Goal: Use online tool/utility: Utilize a website feature to perform a specific function

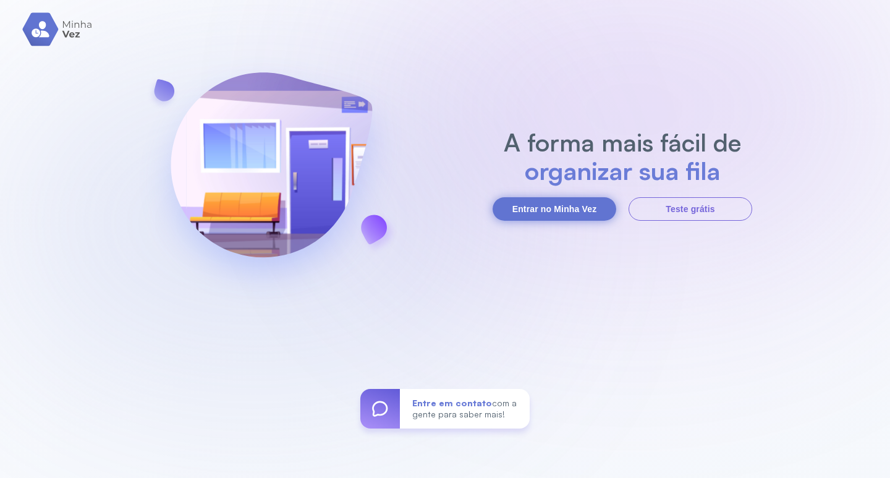
click at [568, 211] on button "Entrar no Minha Vez" at bounding box center [555, 208] width 124 height 23
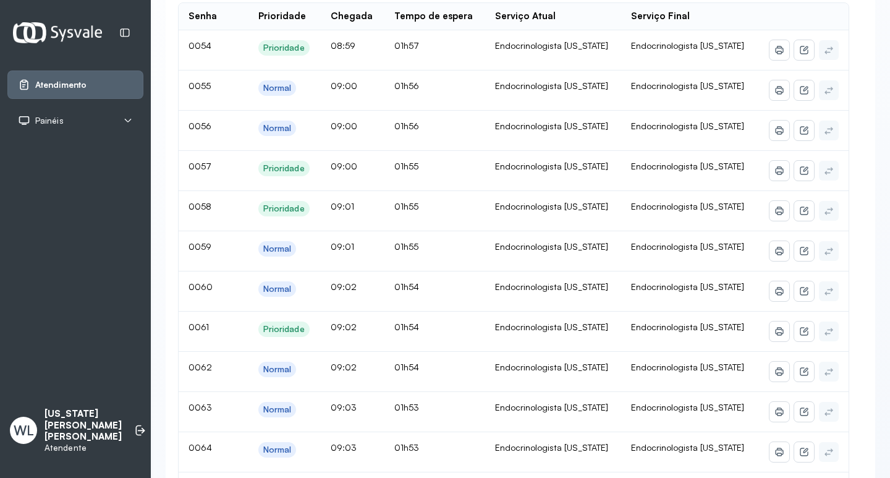
scroll to position [186, 0]
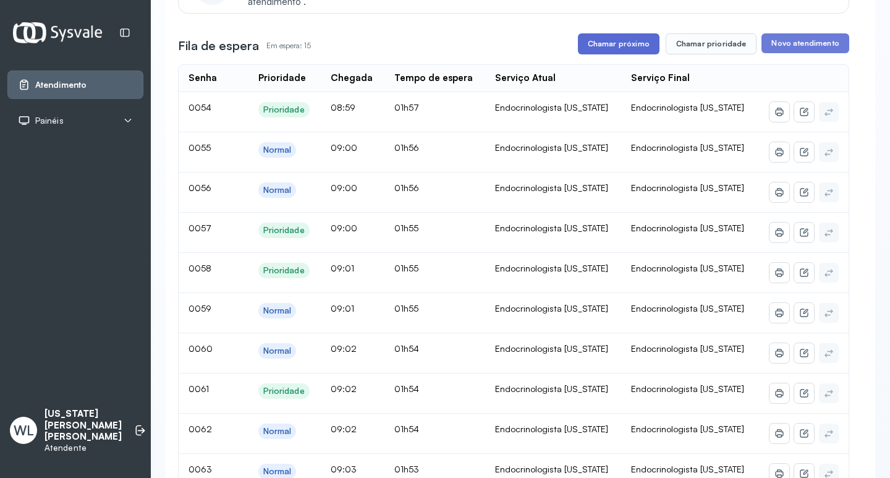
click at [630, 51] on button "Chamar próximo" at bounding box center [619, 43] width 82 height 21
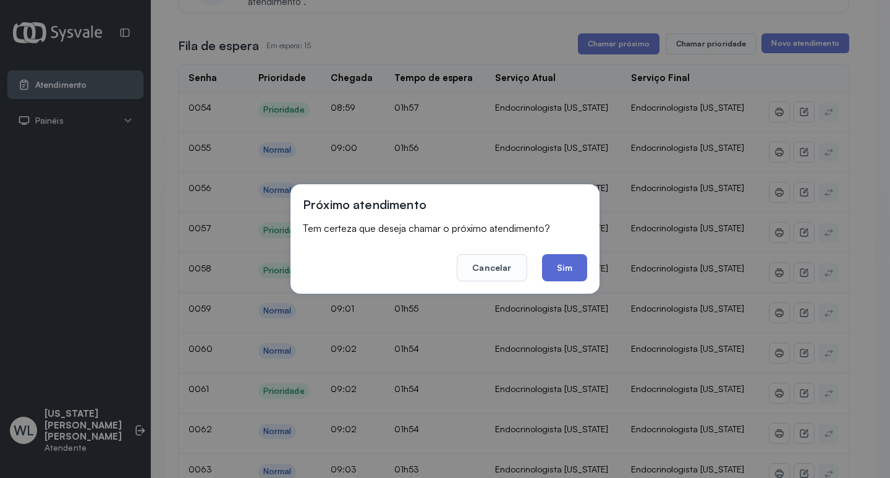
click at [558, 270] on button "Sim" at bounding box center [564, 267] width 45 height 27
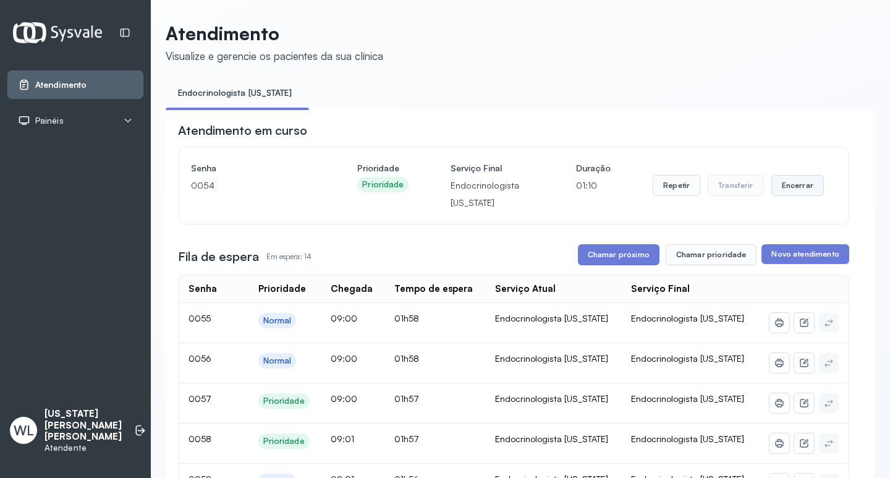
click at [783, 189] on button "Encerrar" at bounding box center [798, 185] width 53 height 21
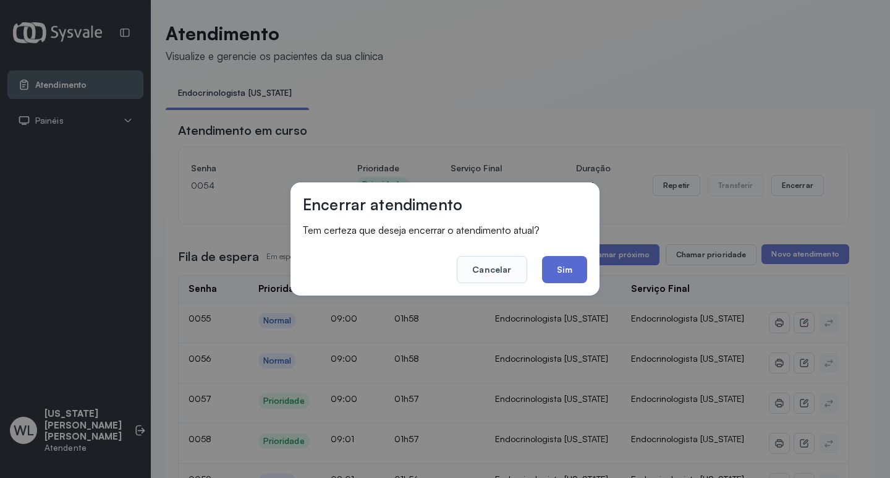
click at [568, 275] on button "Sim" at bounding box center [564, 269] width 45 height 27
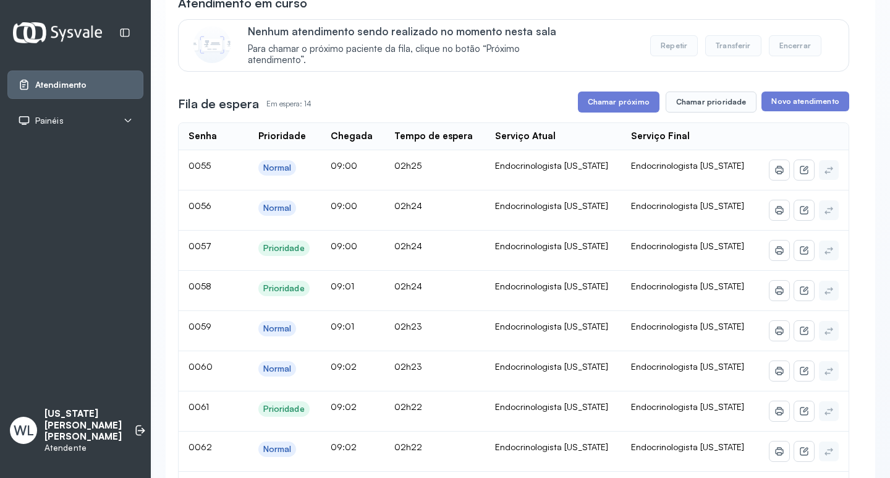
scroll to position [124, 0]
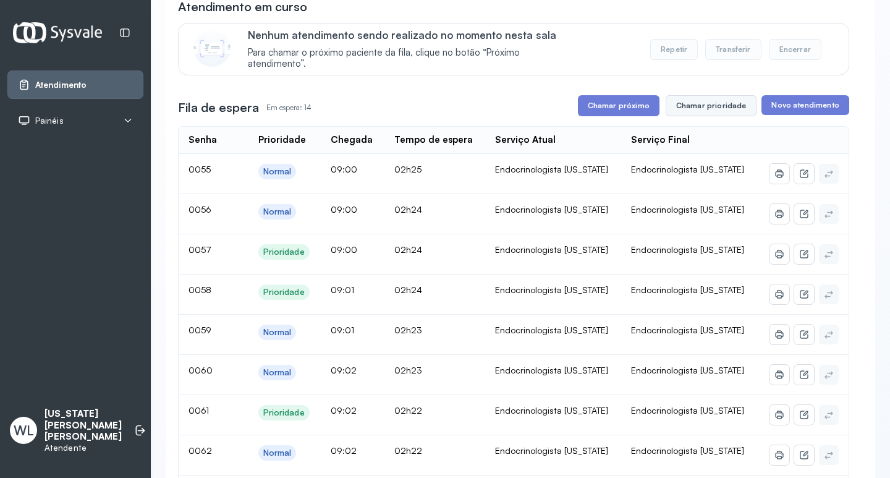
click at [717, 114] on button "Chamar prioridade" at bounding box center [712, 105] width 92 height 21
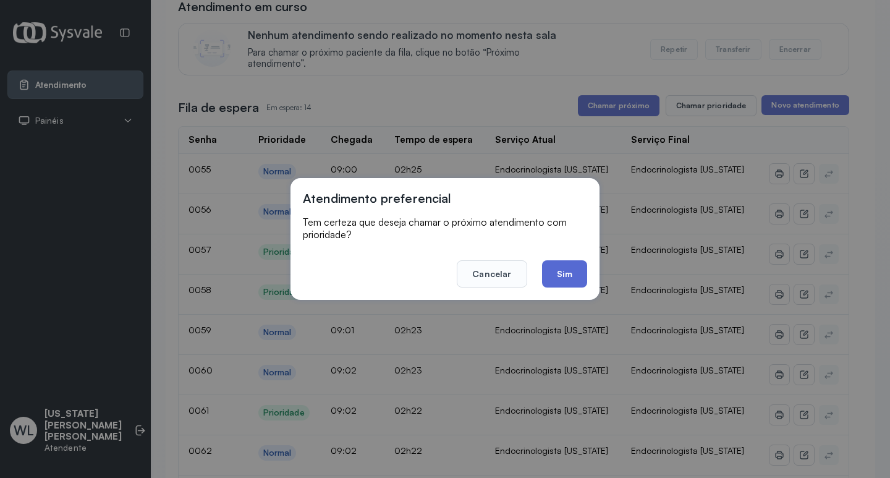
click at [563, 273] on button "Sim" at bounding box center [564, 273] width 45 height 27
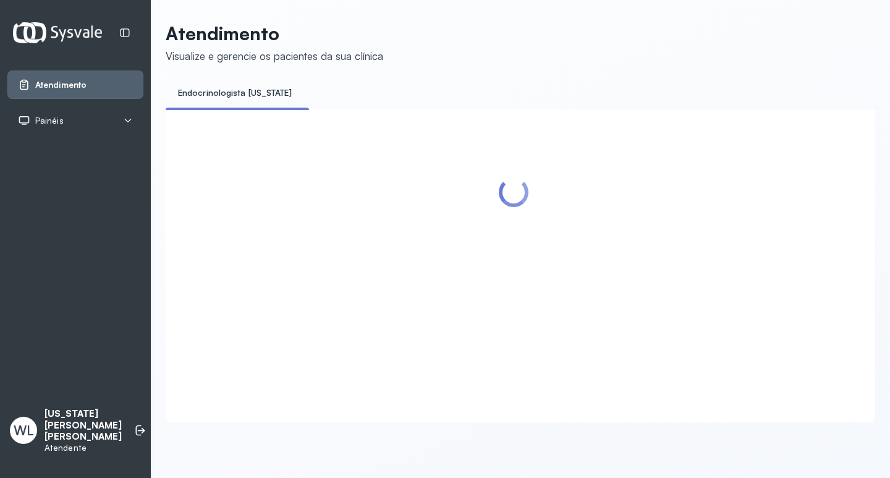
scroll to position [0, 0]
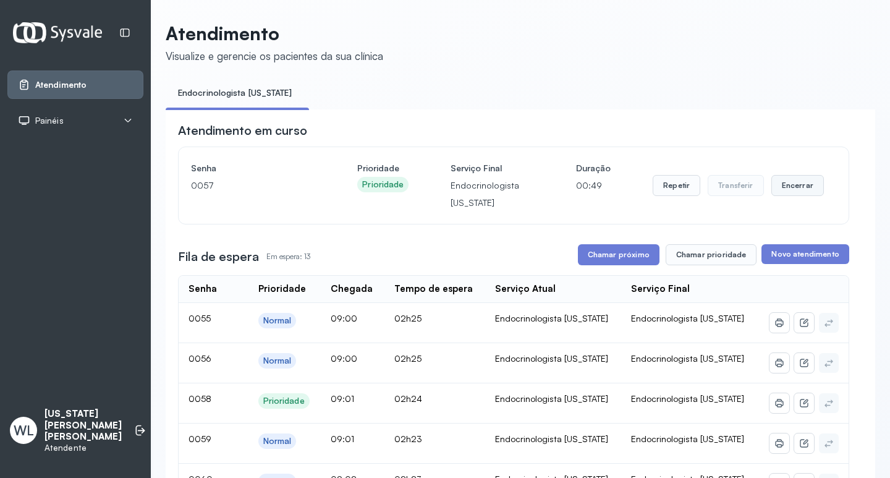
click at [791, 189] on button "Encerrar" at bounding box center [798, 185] width 53 height 21
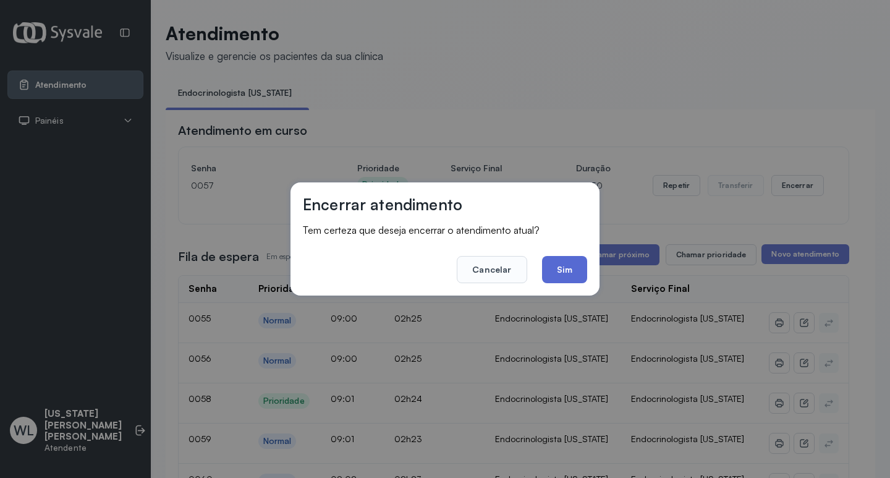
click at [573, 266] on button "Sim" at bounding box center [564, 269] width 45 height 27
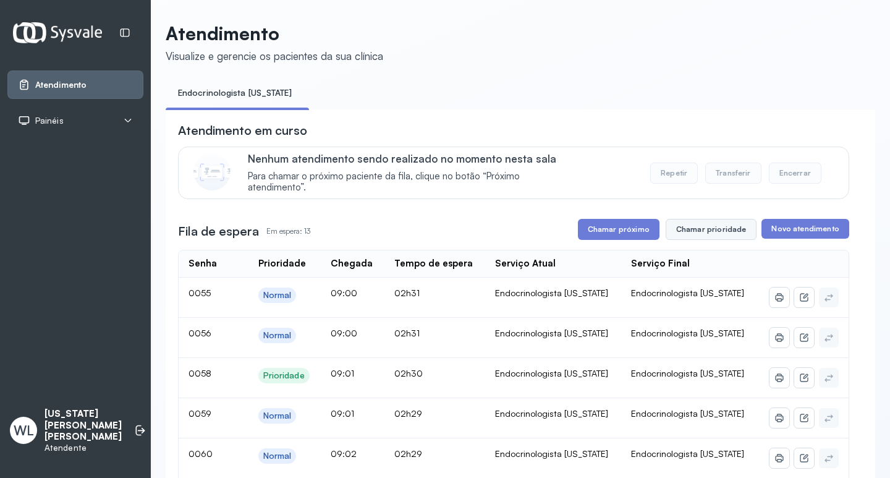
click at [700, 228] on button "Chamar prioridade" at bounding box center [712, 229] width 92 height 21
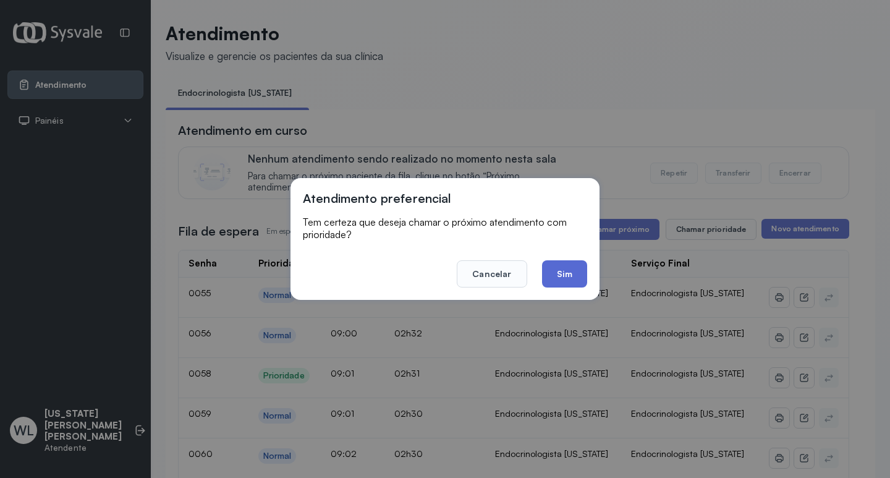
click at [565, 279] on button "Sim" at bounding box center [564, 273] width 45 height 27
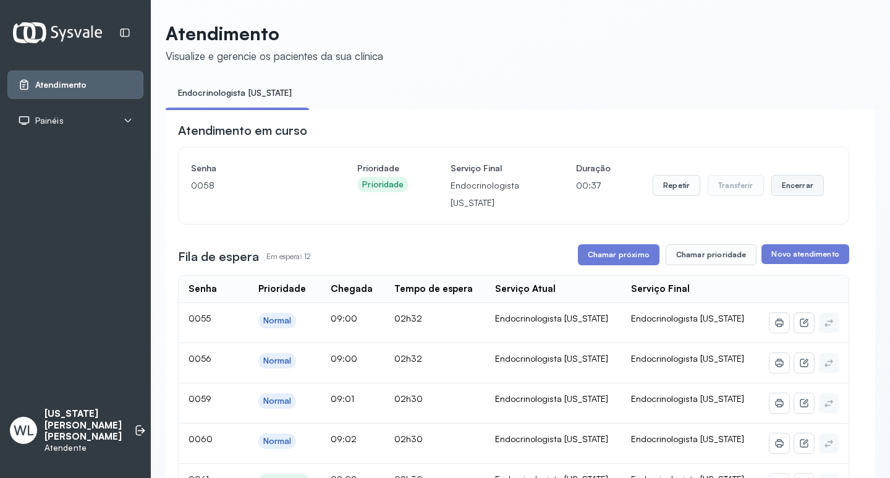
click at [792, 192] on button "Encerrar" at bounding box center [798, 185] width 53 height 21
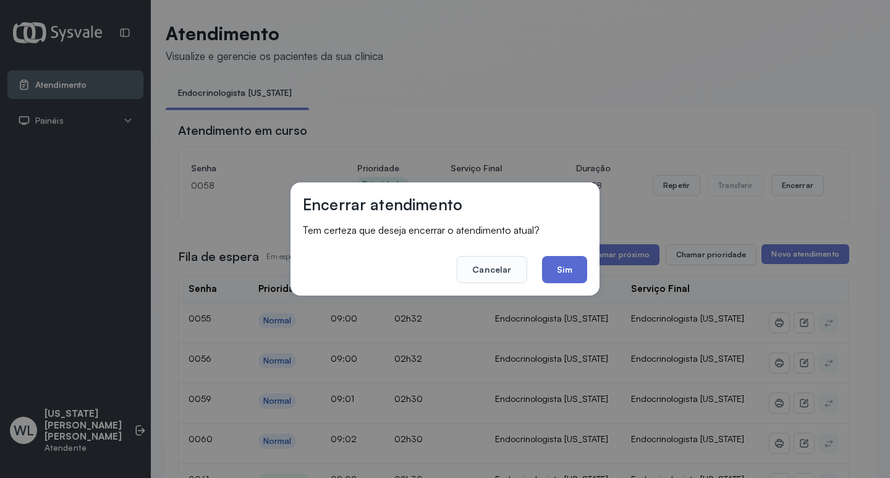
click at [570, 267] on button "Sim" at bounding box center [564, 269] width 45 height 27
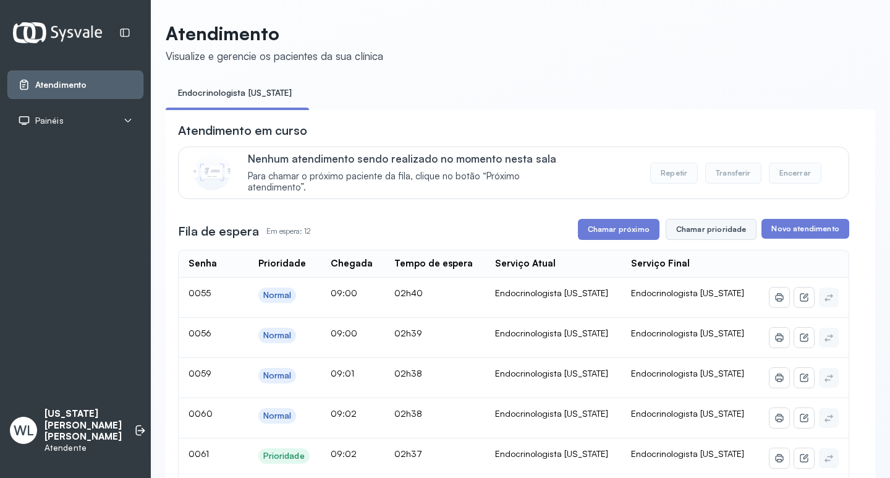
click at [688, 232] on button "Chamar prioridade" at bounding box center [712, 229] width 92 height 21
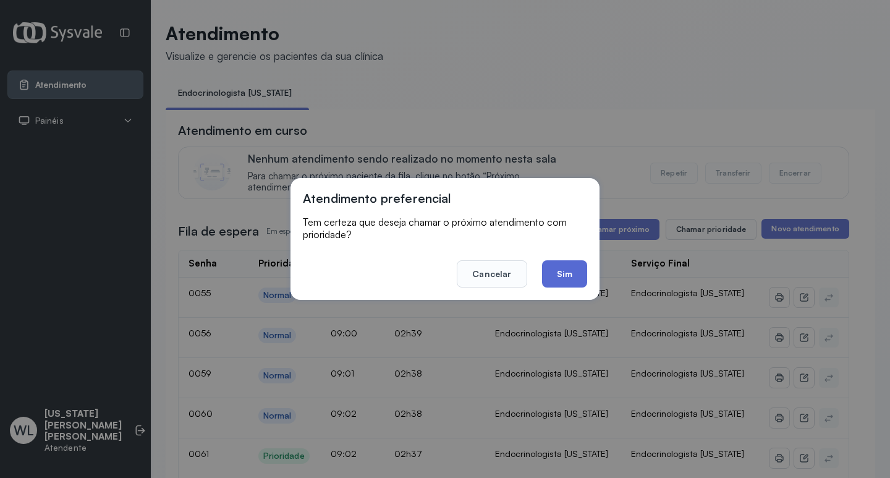
click at [558, 276] on button "Sim" at bounding box center [564, 273] width 45 height 27
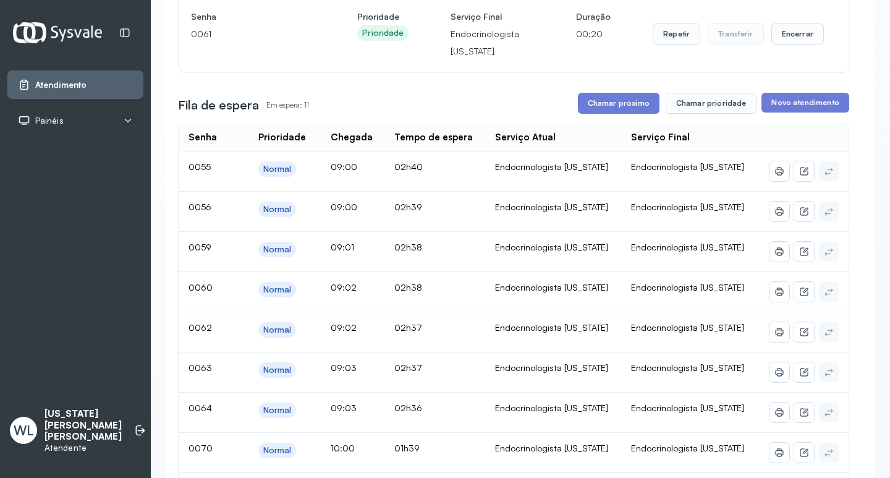
scroll to position [124, 0]
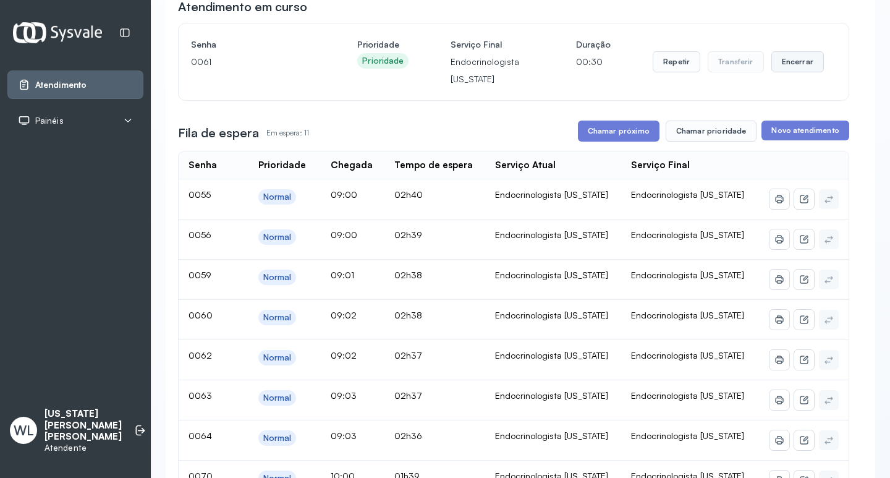
click at [794, 64] on button "Encerrar" at bounding box center [798, 61] width 53 height 21
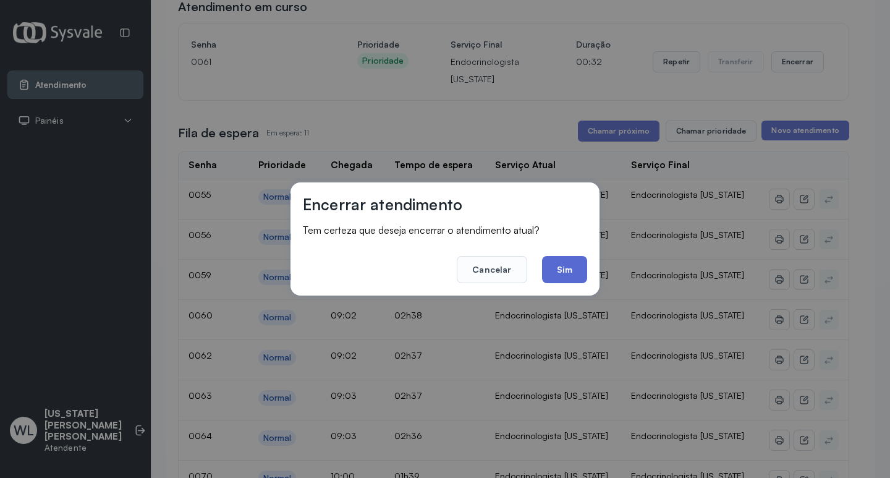
click at [560, 267] on button "Sim" at bounding box center [564, 269] width 45 height 27
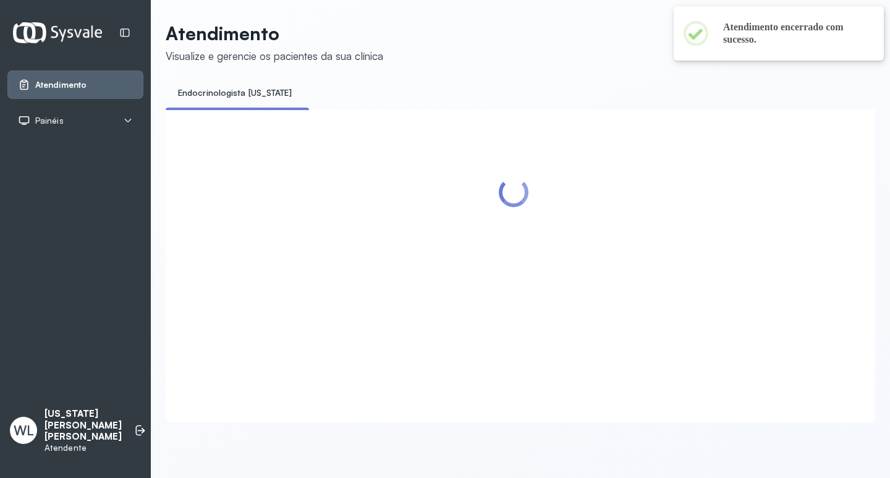
scroll to position [0, 0]
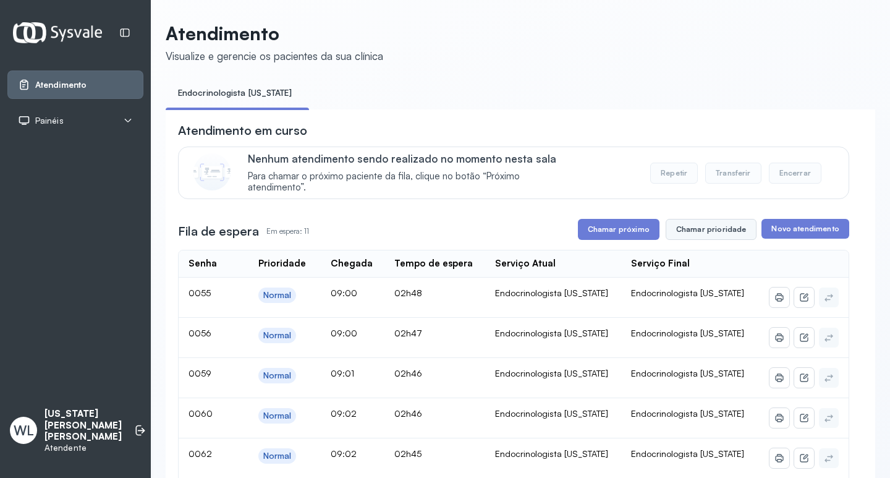
click at [699, 236] on button "Chamar prioridade" at bounding box center [712, 229] width 92 height 21
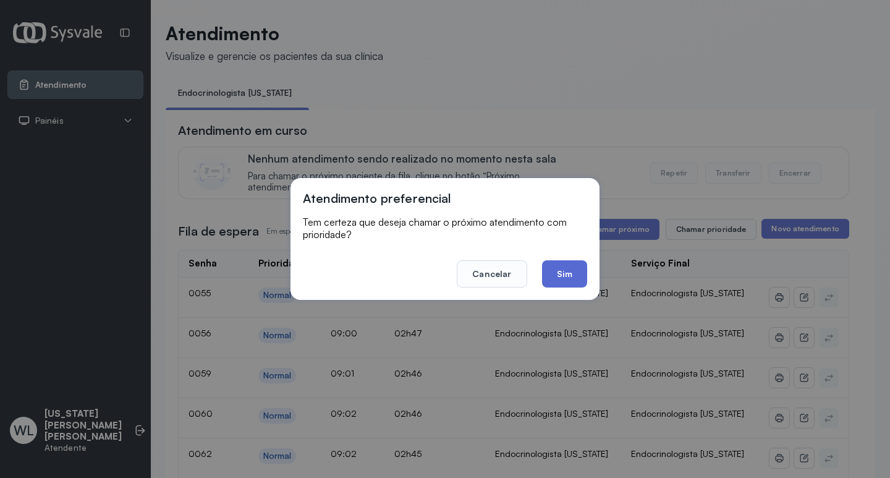
click at [560, 279] on button "Sim" at bounding box center [564, 273] width 45 height 27
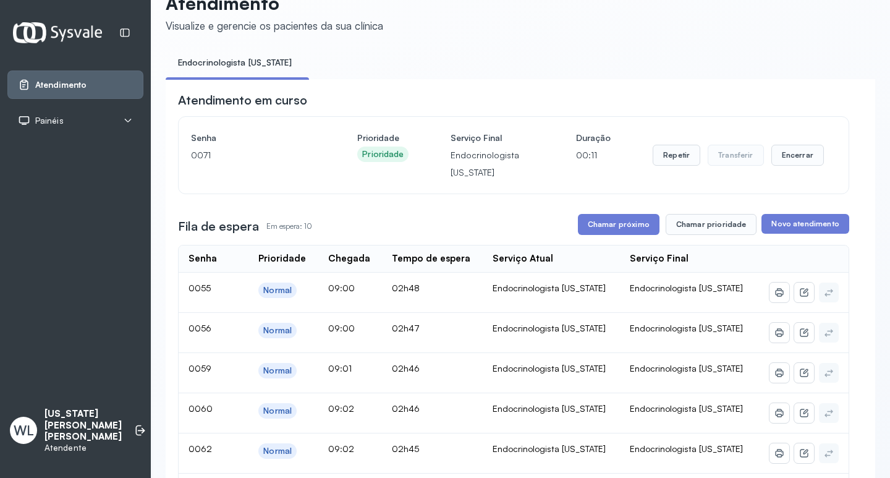
scroll to position [21, 0]
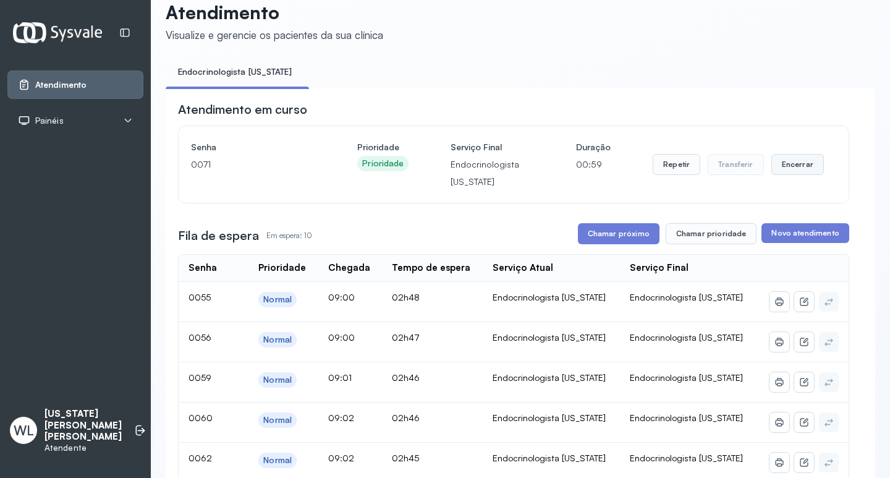
click at [783, 165] on button "Encerrar" at bounding box center [798, 164] width 53 height 21
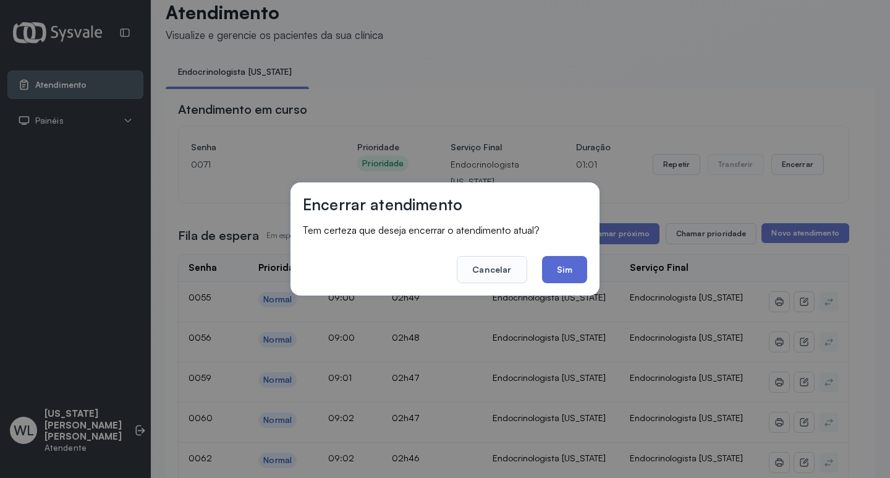
click at [573, 266] on button "Sim" at bounding box center [564, 269] width 45 height 27
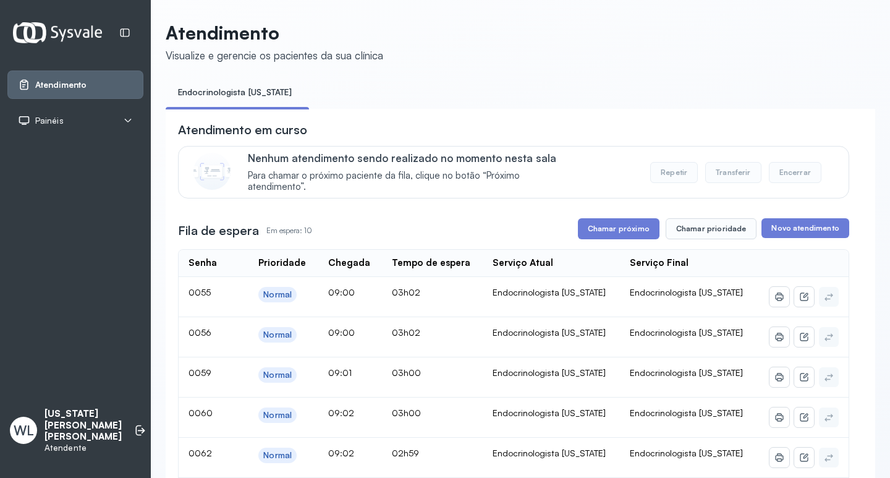
scroll to position [0, 0]
click at [623, 238] on button "Chamar próximo" at bounding box center [619, 229] width 82 height 21
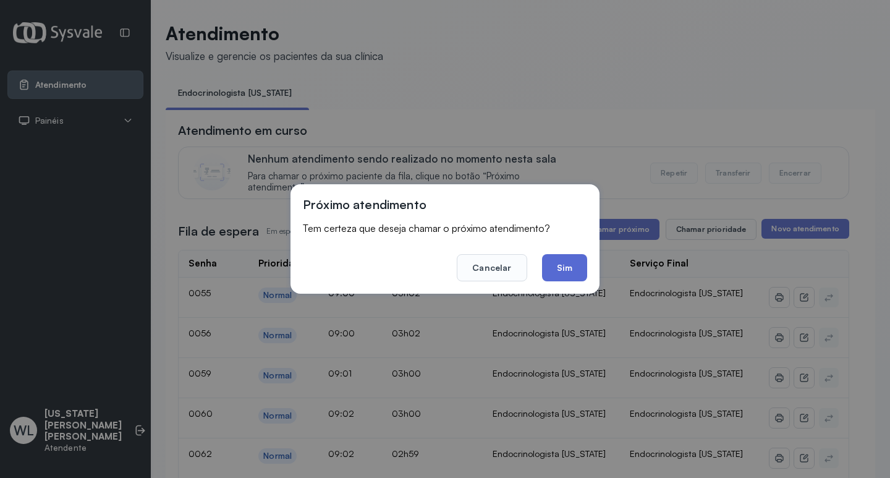
click at [561, 269] on button "Sim" at bounding box center [564, 267] width 45 height 27
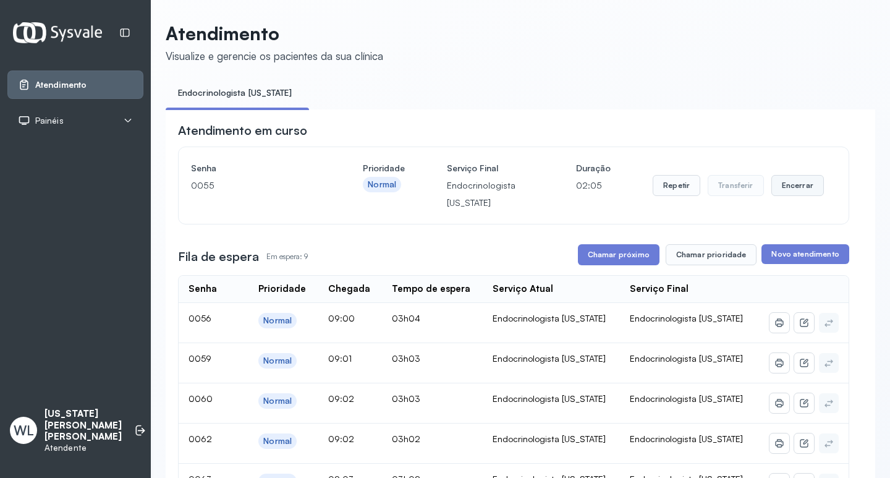
click at [777, 187] on button "Encerrar" at bounding box center [798, 185] width 53 height 21
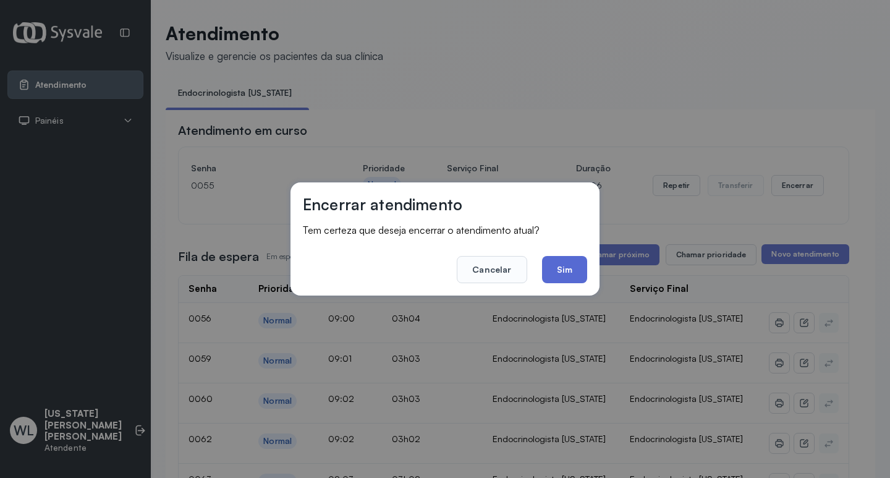
click at [576, 268] on button "Sim" at bounding box center [564, 269] width 45 height 27
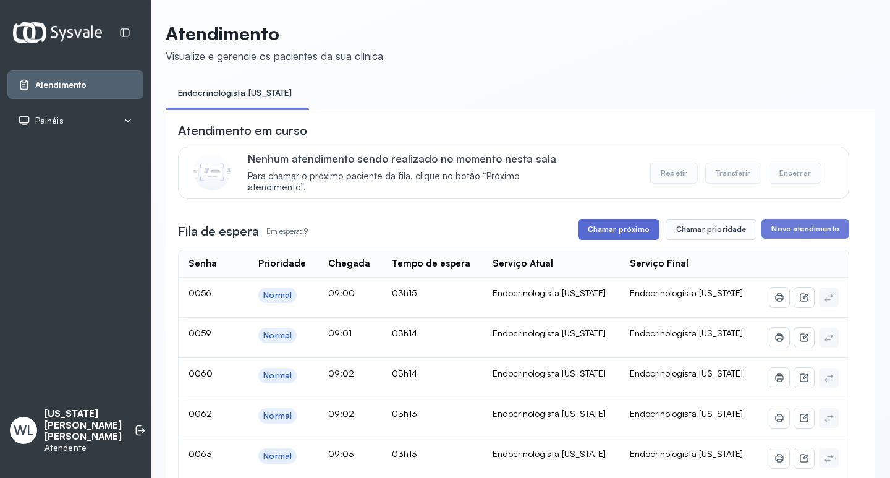
click at [643, 235] on button "Chamar próximo" at bounding box center [619, 229] width 82 height 21
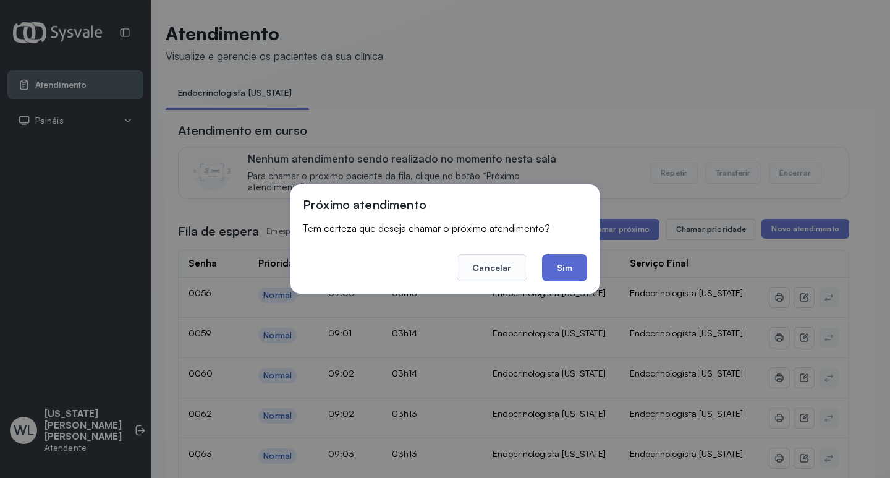
click at [562, 275] on button "Sim" at bounding box center [564, 267] width 45 height 27
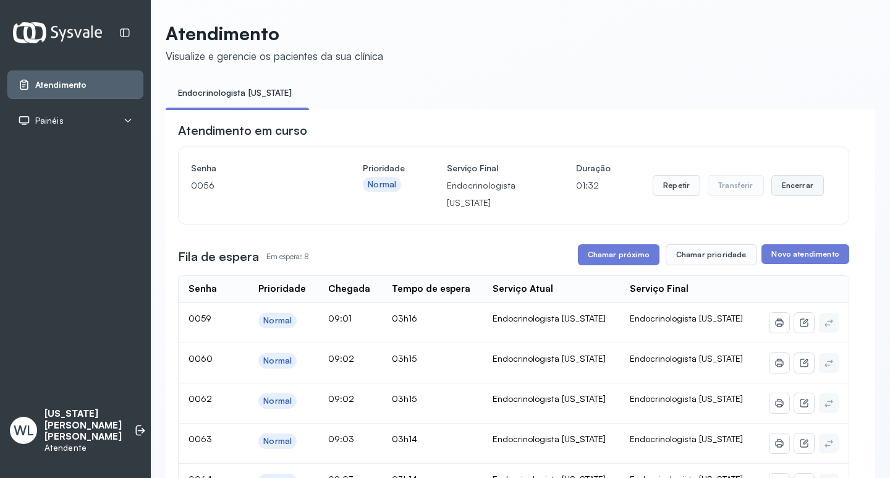
click at [791, 195] on button "Encerrar" at bounding box center [798, 185] width 53 height 21
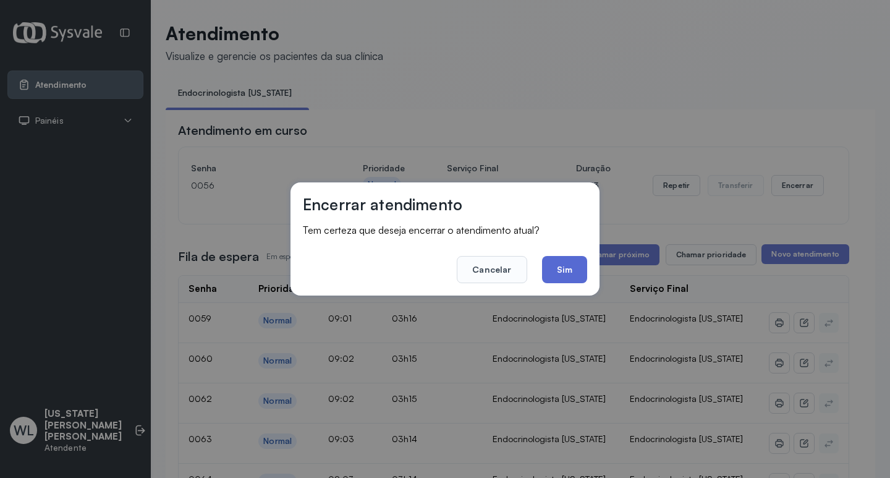
click at [558, 267] on button "Sim" at bounding box center [564, 269] width 45 height 27
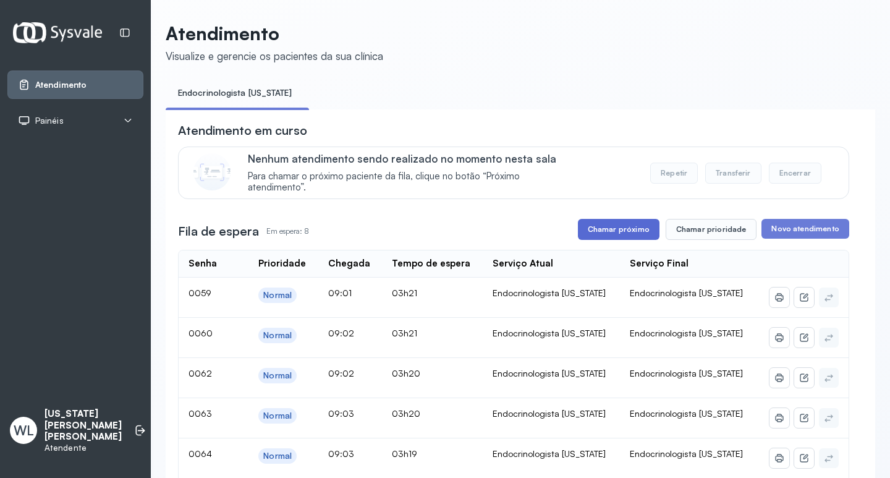
click at [618, 232] on button "Chamar próximo" at bounding box center [619, 229] width 82 height 21
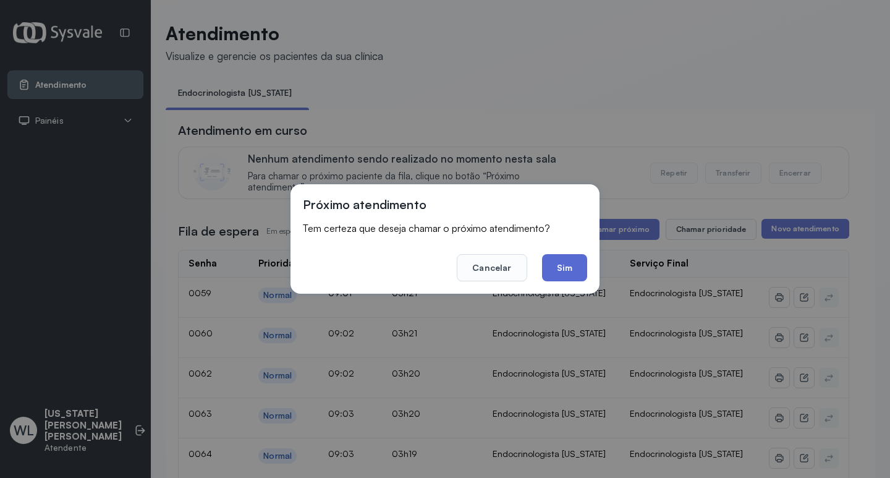
click at [553, 266] on button "Sim" at bounding box center [564, 267] width 45 height 27
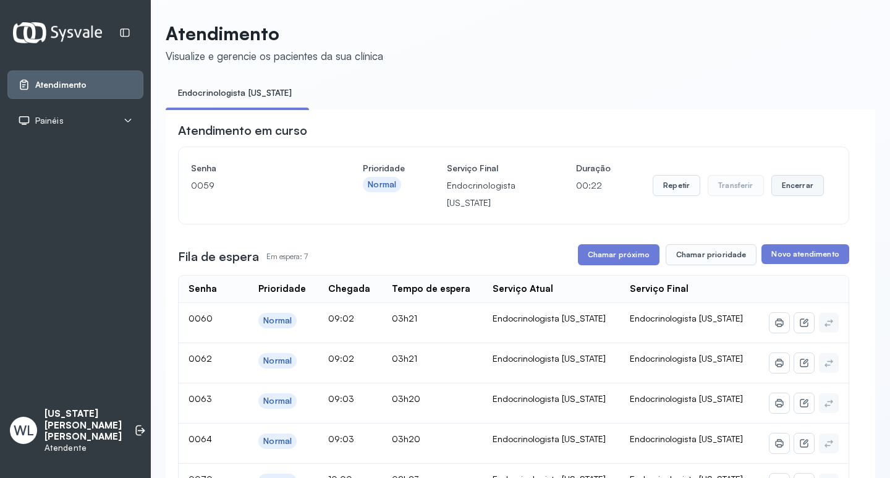
click at [783, 186] on button "Encerrar" at bounding box center [798, 185] width 53 height 21
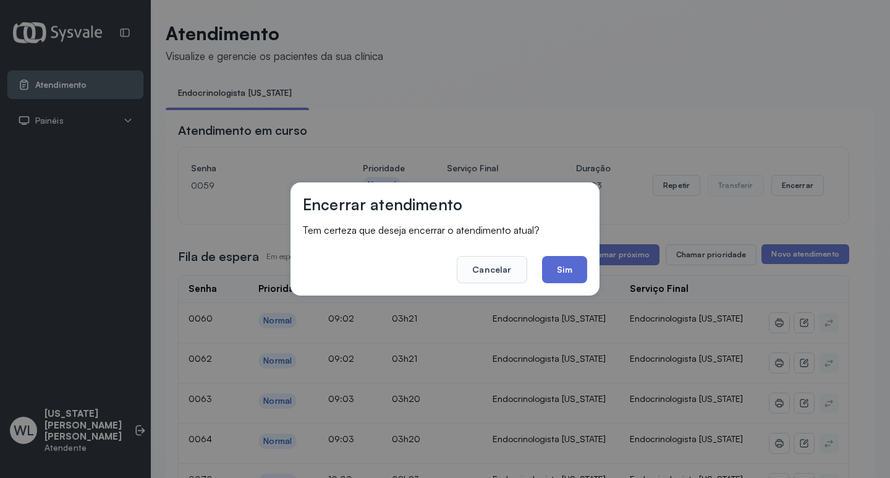
drag, startPoint x: 571, startPoint y: 265, endPoint x: 424, endPoint y: 4, distance: 299.3
click at [571, 262] on button "Sim" at bounding box center [564, 269] width 45 height 27
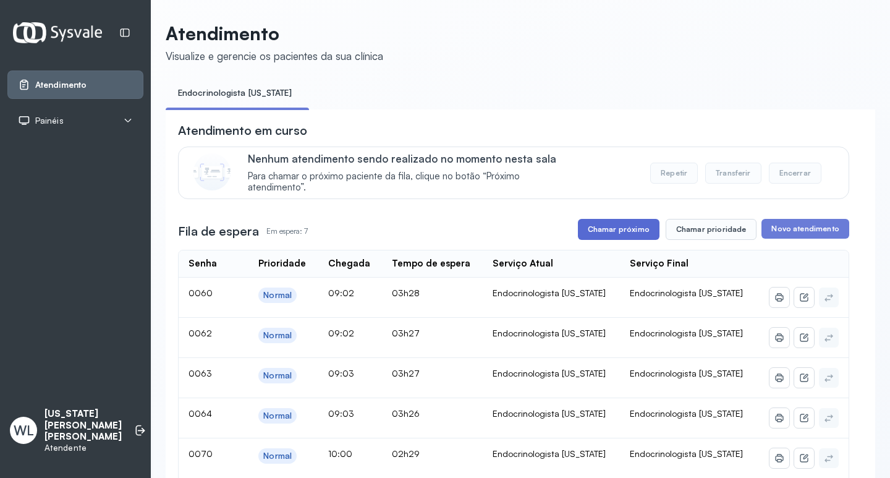
click at [601, 229] on button "Chamar próximo" at bounding box center [619, 229] width 82 height 21
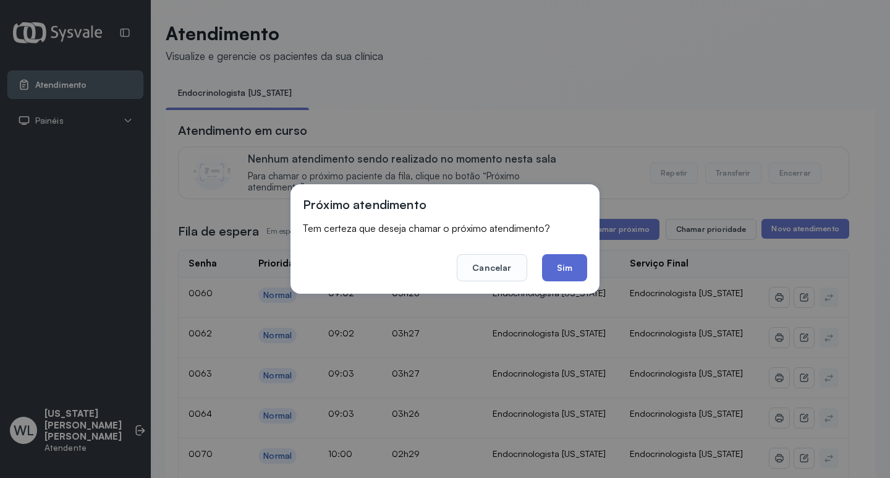
click at [559, 265] on button "Sim" at bounding box center [564, 267] width 45 height 27
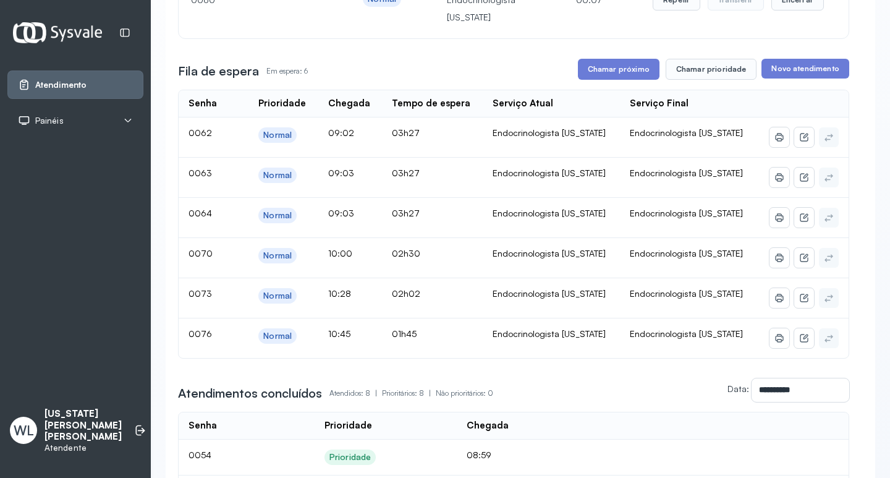
scroll to position [124, 0]
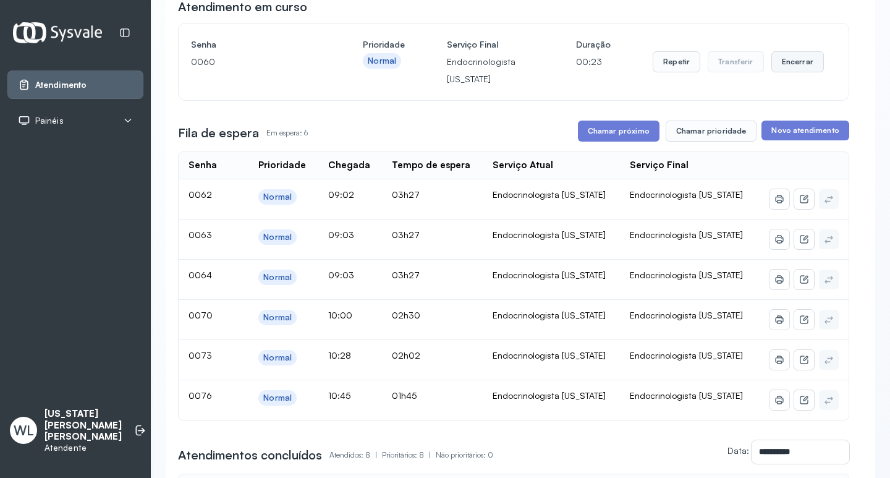
click at [795, 71] on button "Encerrar" at bounding box center [798, 61] width 53 height 21
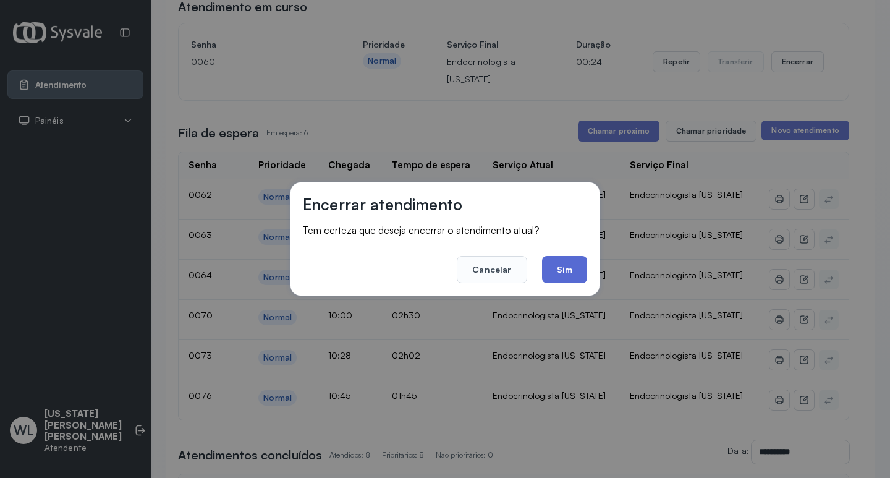
click at [566, 276] on button "Sim" at bounding box center [564, 269] width 45 height 27
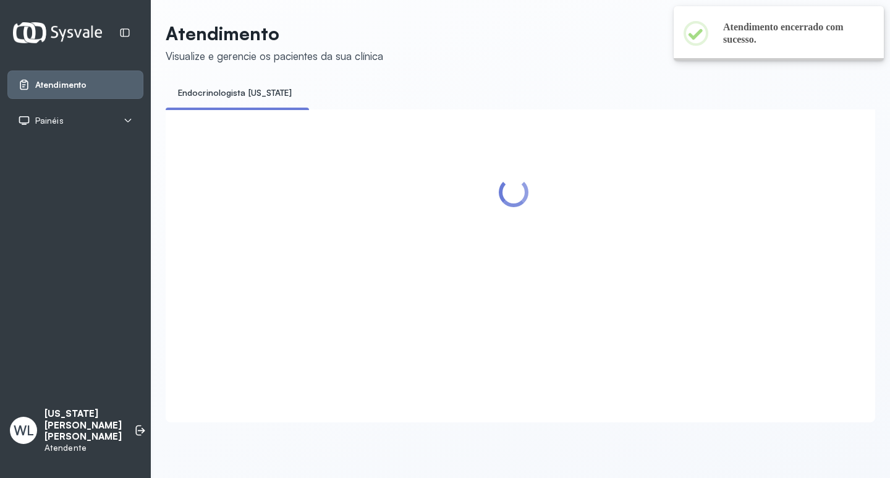
scroll to position [0, 0]
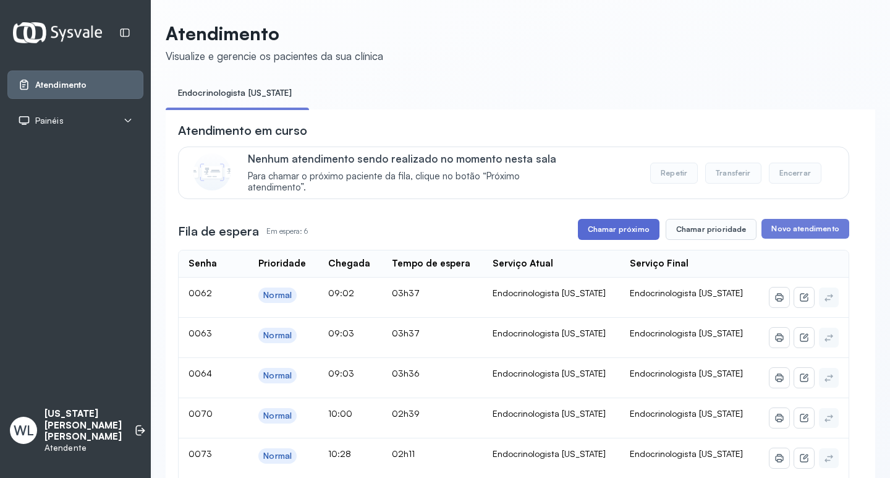
click at [640, 229] on button "Chamar próximo" at bounding box center [619, 229] width 82 height 21
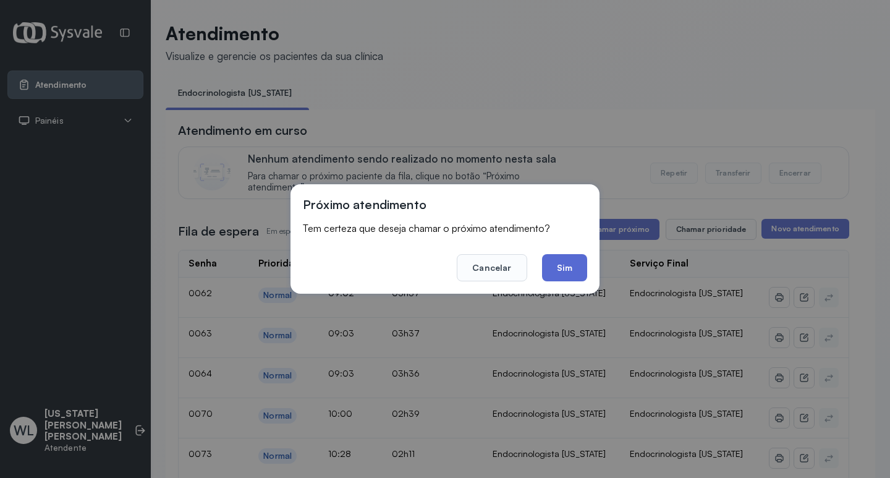
click at [563, 273] on button "Sim" at bounding box center [564, 267] width 45 height 27
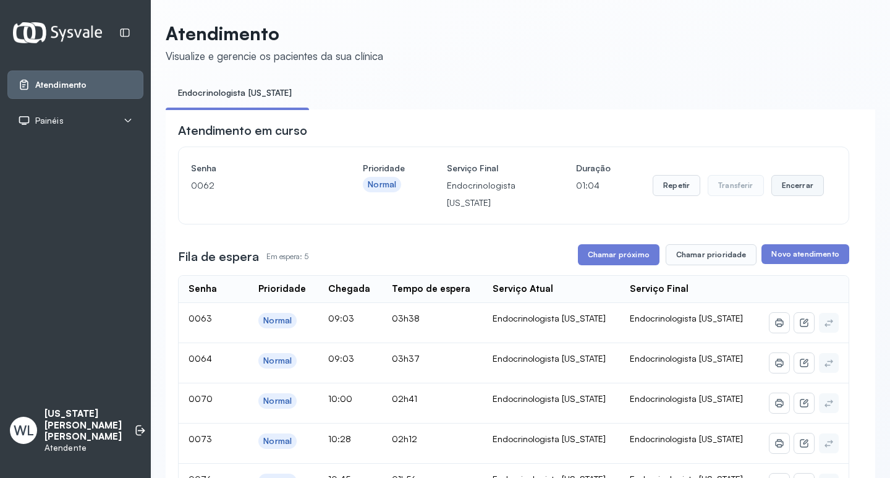
click at [794, 190] on button "Encerrar" at bounding box center [798, 185] width 53 height 21
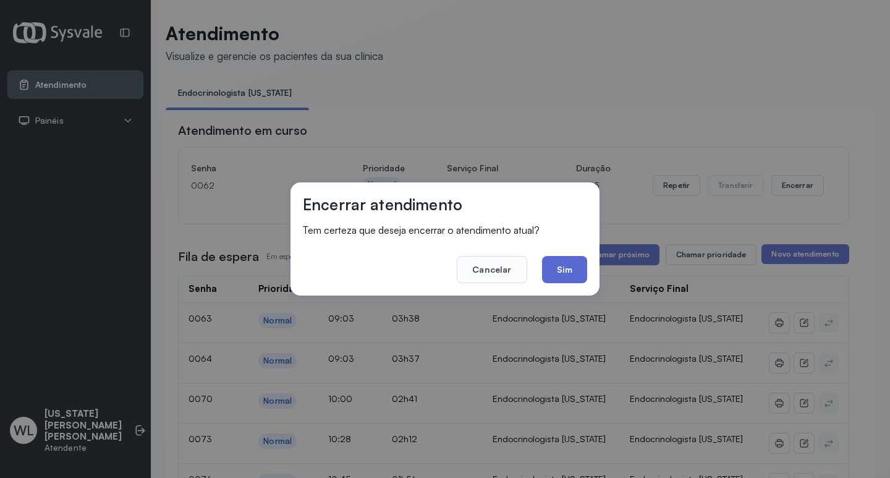
click at [568, 271] on button "Sim" at bounding box center [564, 269] width 45 height 27
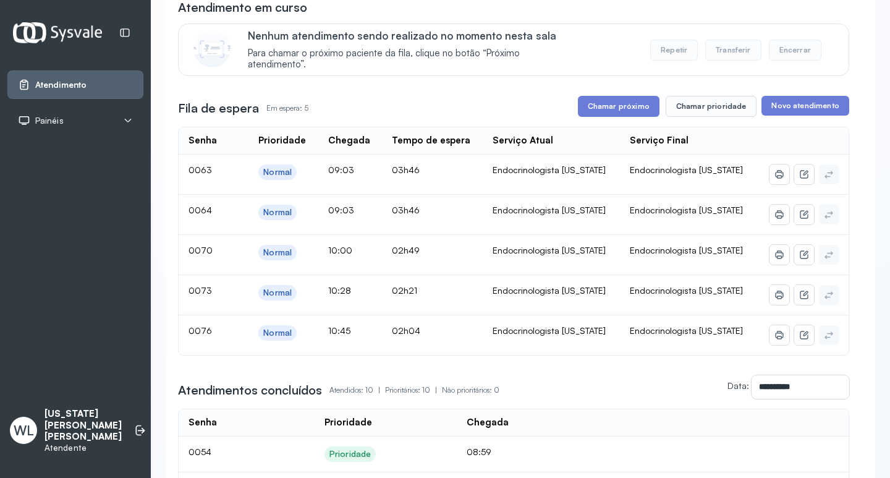
scroll to position [124, 0]
click at [627, 106] on button "Chamar próximo" at bounding box center [619, 105] width 82 height 21
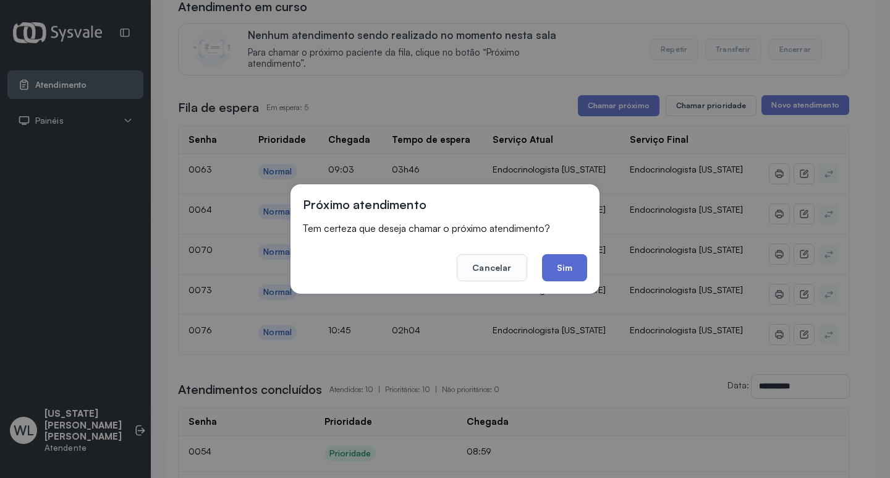
click at [568, 273] on button "Sim" at bounding box center [564, 267] width 45 height 27
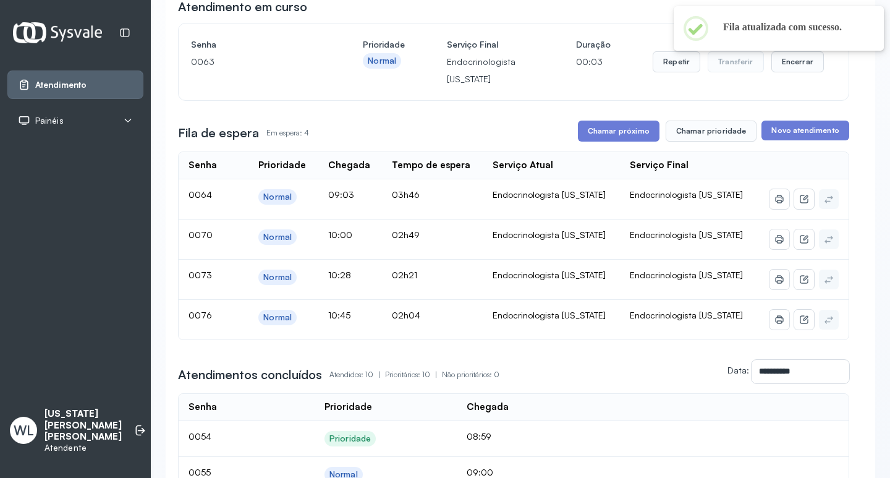
scroll to position [62, 0]
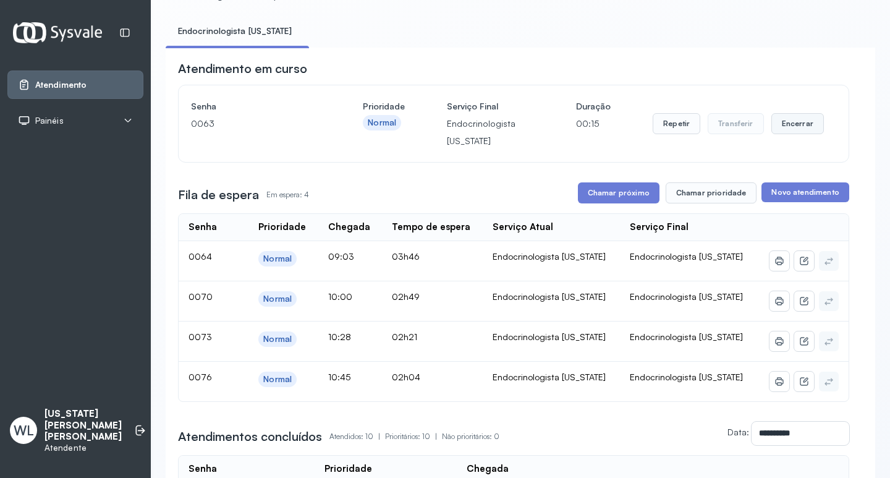
click at [778, 130] on button "Encerrar" at bounding box center [798, 123] width 53 height 21
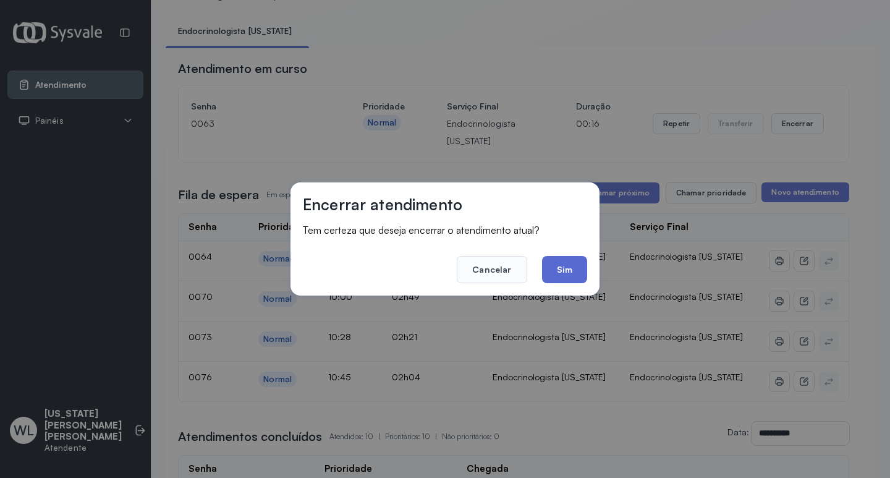
click at [558, 267] on button "Sim" at bounding box center [564, 269] width 45 height 27
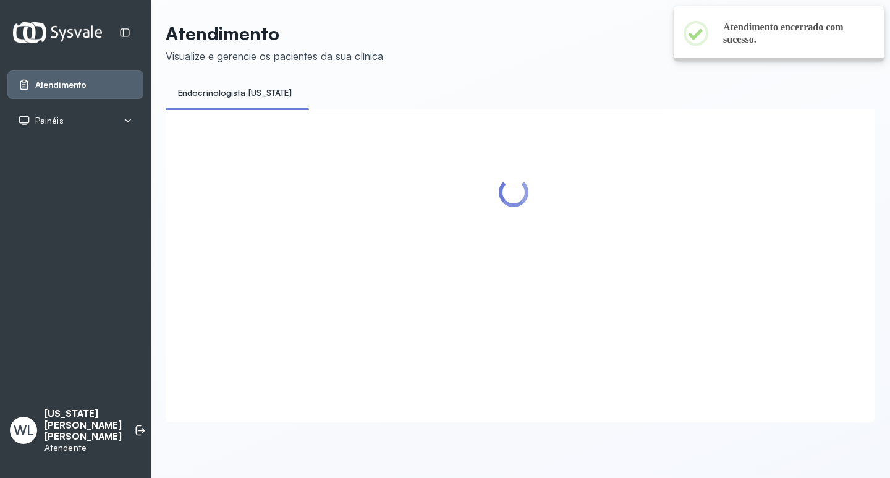
scroll to position [0, 0]
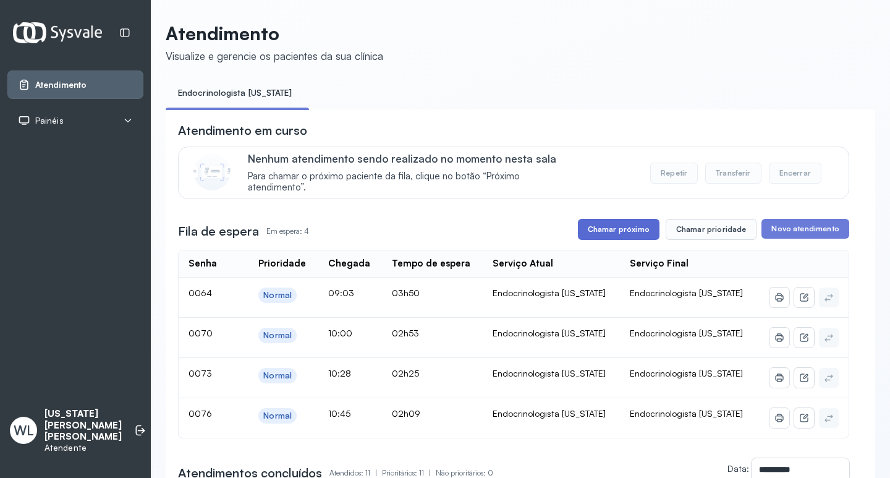
click at [613, 234] on button "Chamar próximo" at bounding box center [619, 229] width 82 height 21
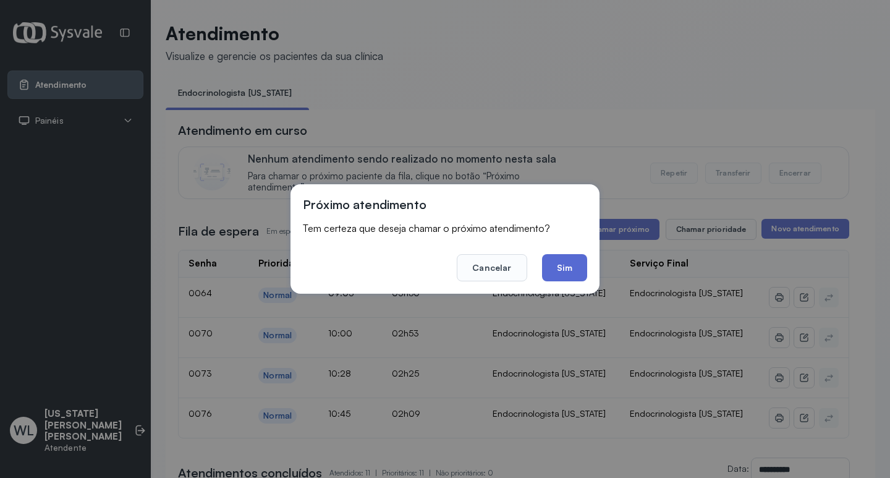
click at [560, 267] on button "Sim" at bounding box center [564, 267] width 45 height 27
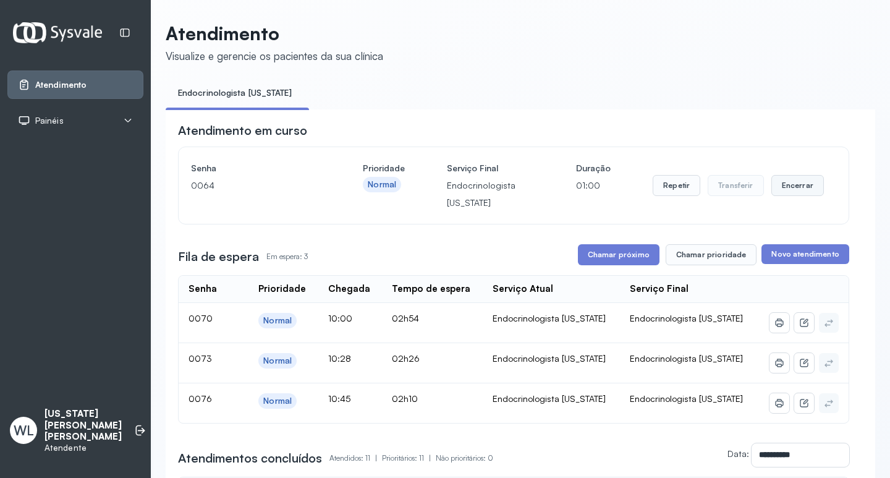
click at [792, 190] on button "Encerrar" at bounding box center [798, 185] width 53 height 21
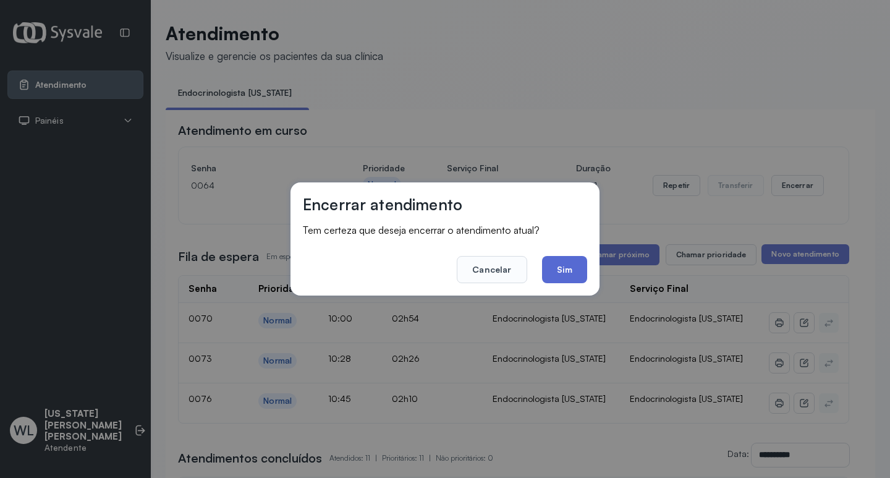
click at [561, 273] on button "Sim" at bounding box center [564, 269] width 45 height 27
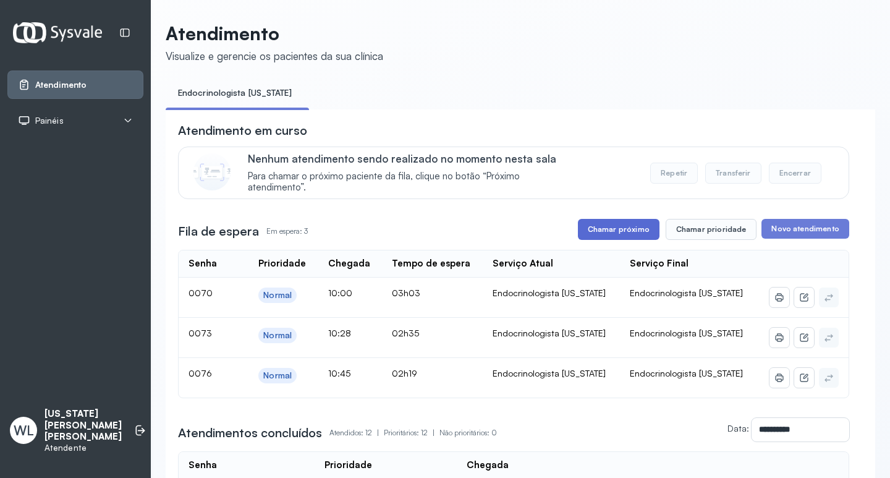
click at [608, 226] on button "Chamar próximo" at bounding box center [619, 229] width 82 height 21
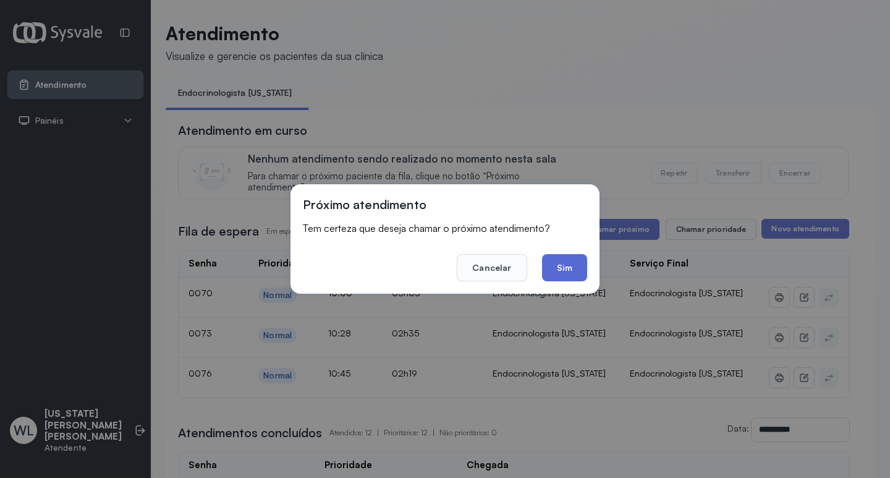
click at [561, 268] on button "Sim" at bounding box center [564, 267] width 45 height 27
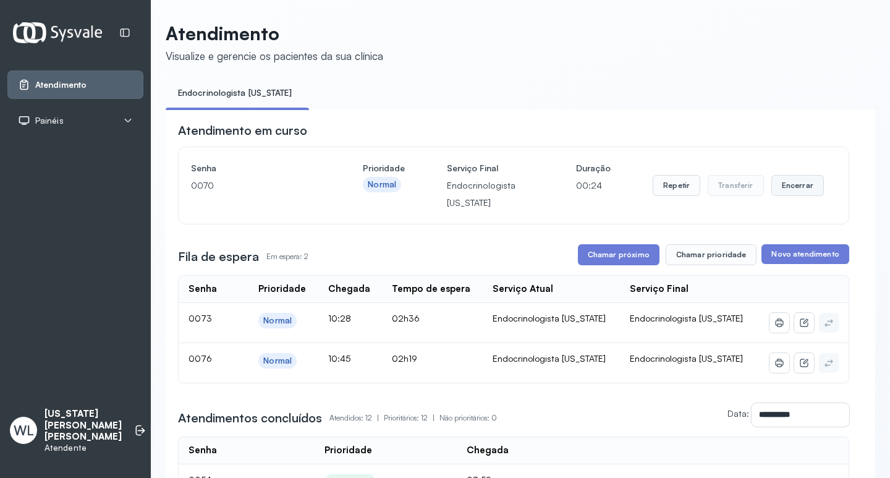
click at [790, 195] on button "Encerrar" at bounding box center [798, 185] width 53 height 21
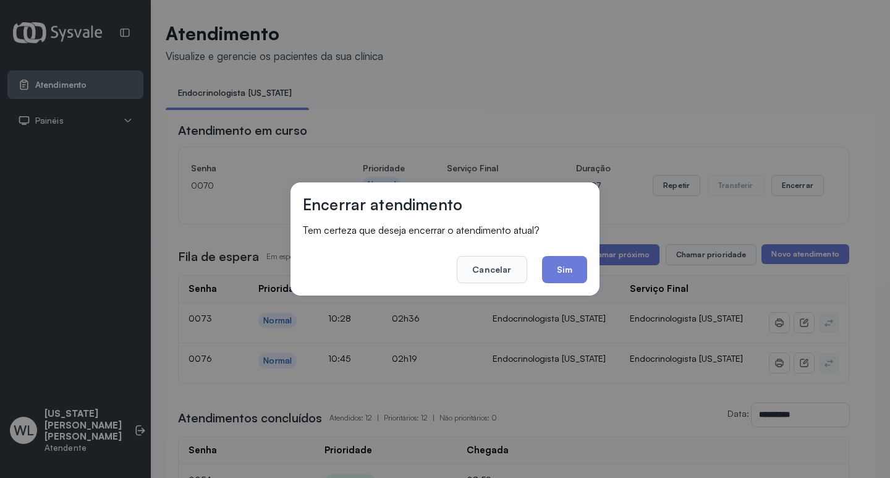
click at [622, 54] on div "Encerrar atendimento Tem certeza que deseja encerrar o atendimento atual? Cance…" at bounding box center [445, 239] width 890 height 478
click at [487, 264] on button "Cancelar" at bounding box center [492, 269] width 70 height 27
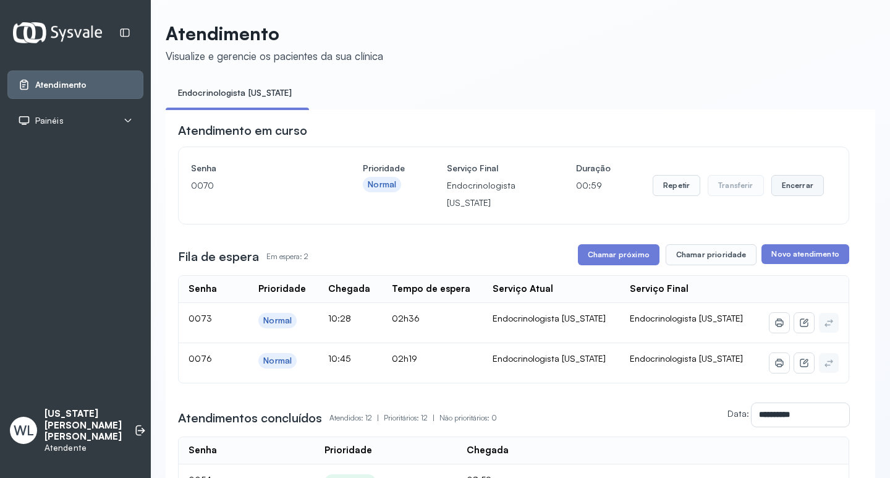
click at [786, 192] on button "Encerrar" at bounding box center [798, 185] width 53 height 21
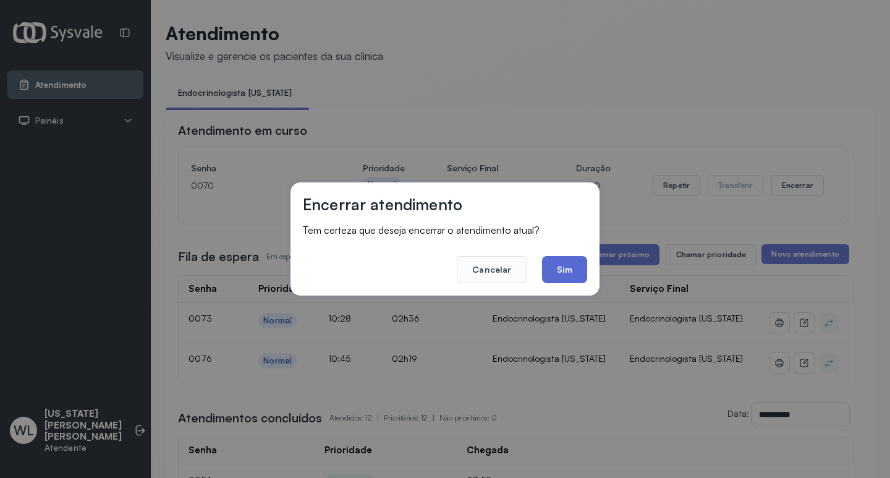
click at [555, 267] on button "Sim" at bounding box center [564, 269] width 45 height 27
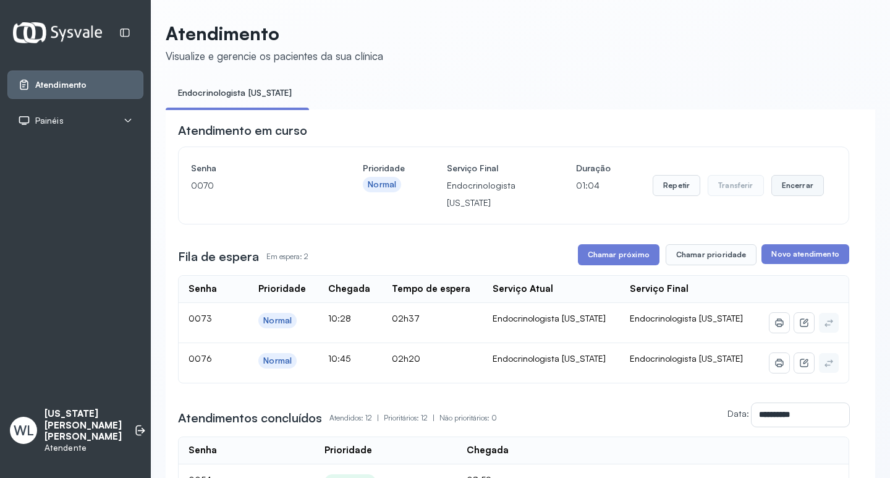
click at [787, 190] on button "Encerrar" at bounding box center [798, 185] width 53 height 21
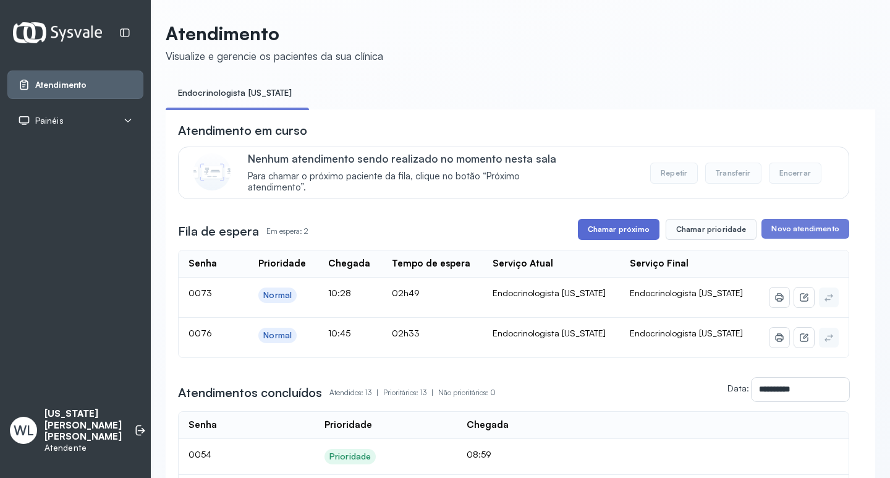
click at [616, 234] on button "Chamar próximo" at bounding box center [619, 229] width 82 height 21
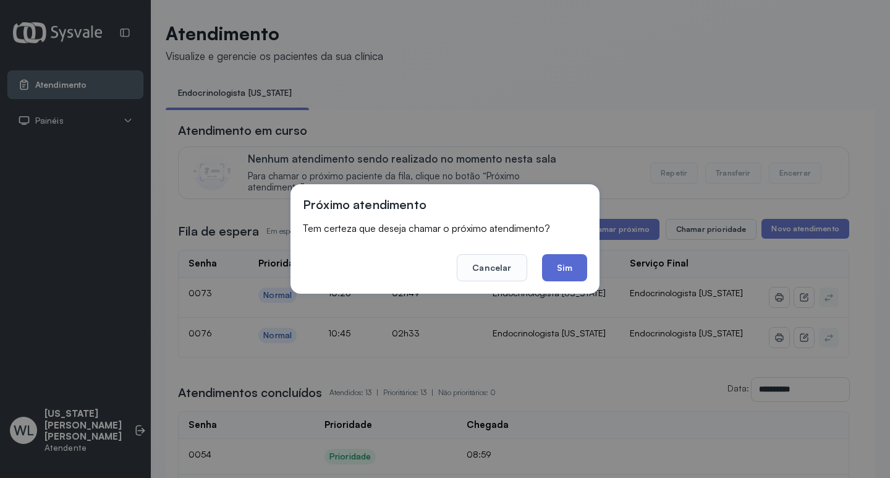
click at [565, 274] on button "Sim" at bounding box center [564, 267] width 45 height 27
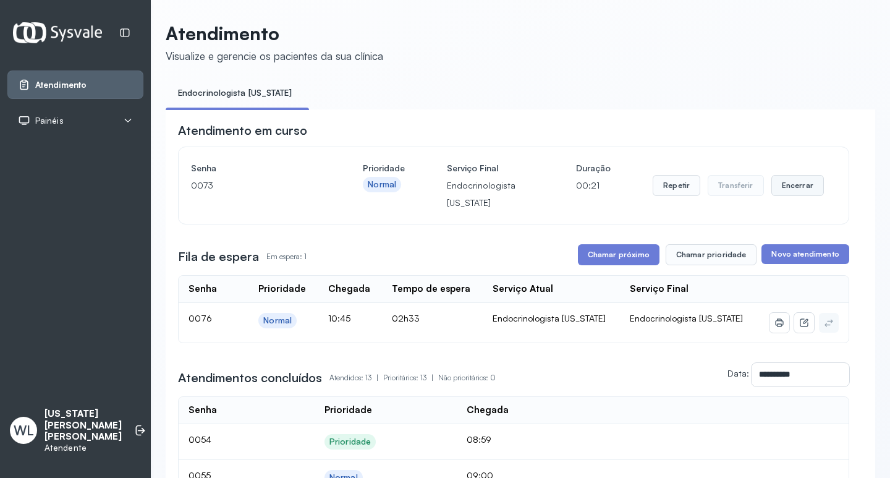
click at [780, 183] on button "Encerrar" at bounding box center [798, 185] width 53 height 21
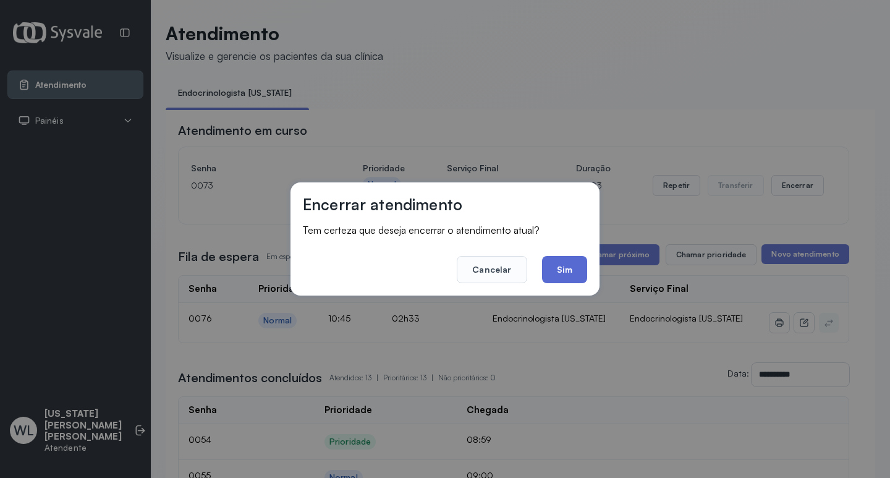
click at [552, 271] on button "Sim" at bounding box center [564, 269] width 45 height 27
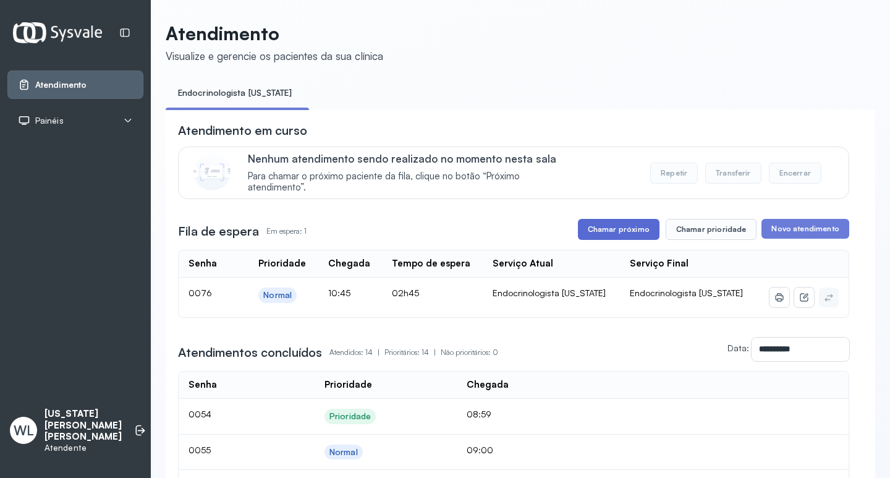
click at [614, 232] on button "Chamar próximo" at bounding box center [619, 229] width 82 height 21
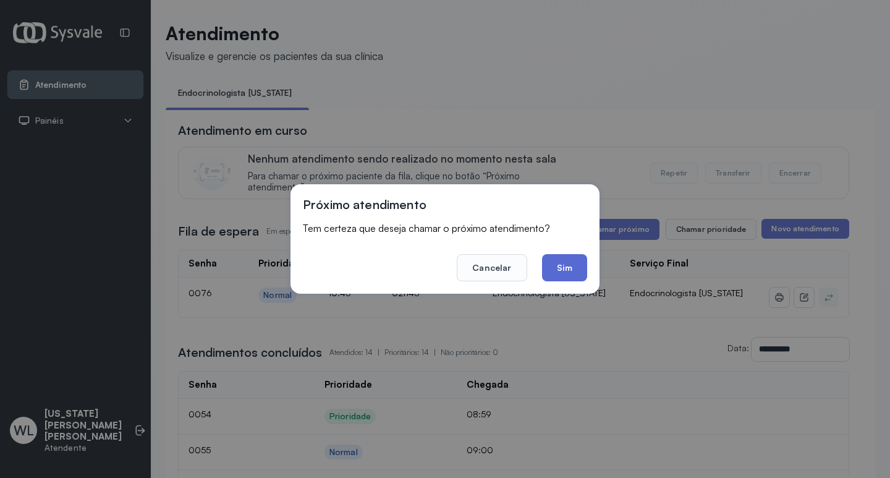
click at [560, 277] on button "Sim" at bounding box center [564, 267] width 45 height 27
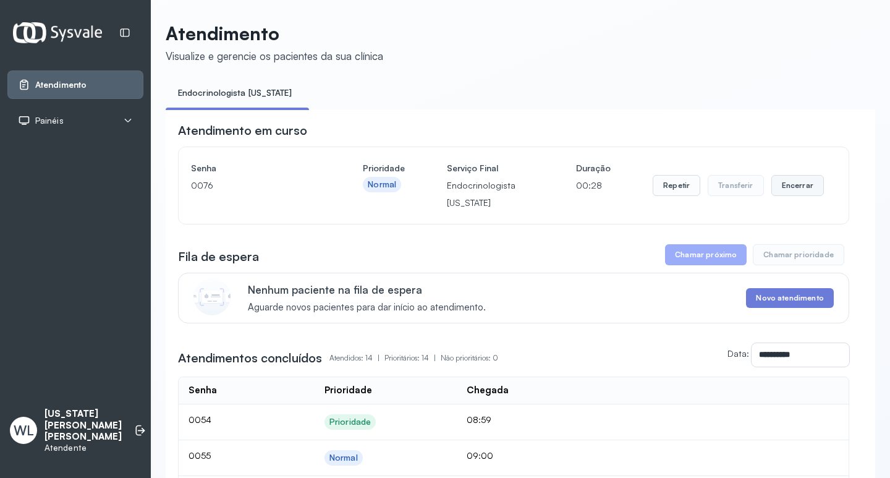
click at [790, 192] on button "Encerrar" at bounding box center [798, 185] width 53 height 21
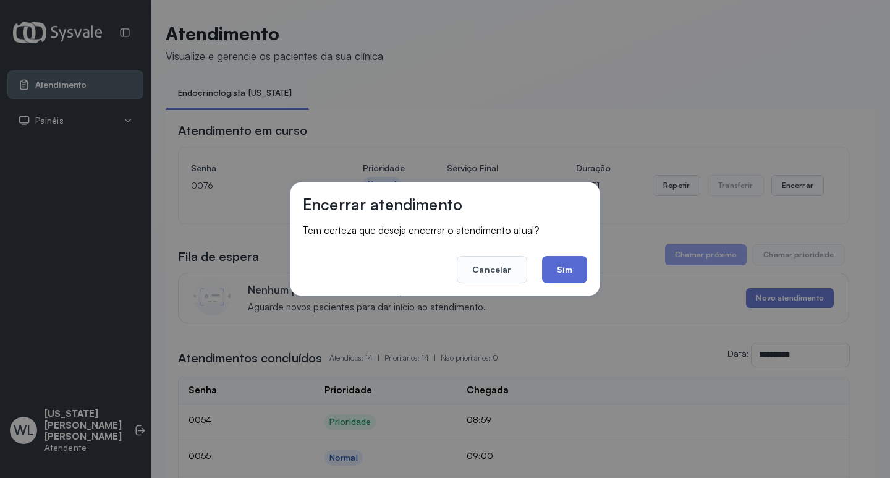
click at [572, 274] on button "Sim" at bounding box center [564, 269] width 45 height 27
